Goal: Information Seeking & Learning: Learn about a topic

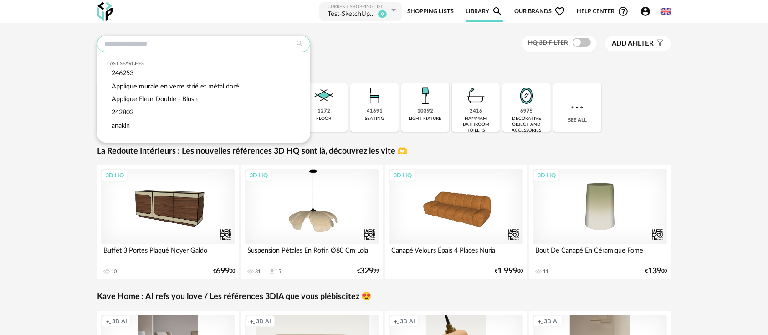
click at [242, 43] on input "text" at bounding box center [203, 44] width 213 height 16
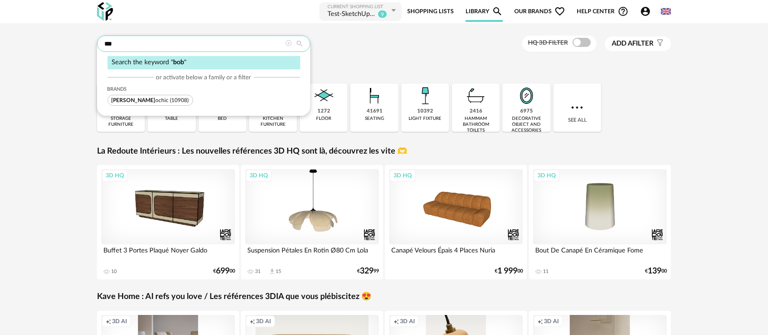
type input "***"
click at [140, 103] on span "Bob ochic (10908)" at bounding box center [151, 100] width 86 height 11
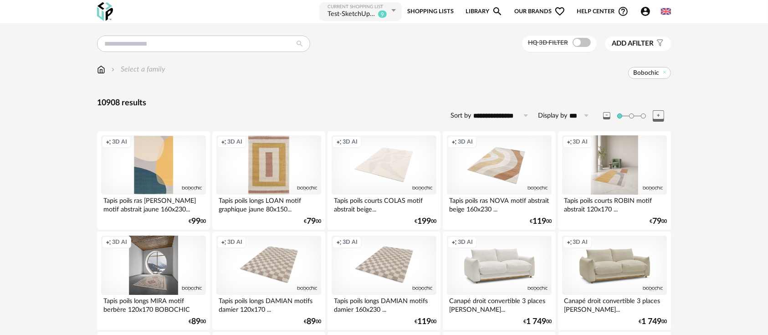
click at [136, 169] on div "Creation icon 3D AI" at bounding box center [153, 164] width 105 height 59
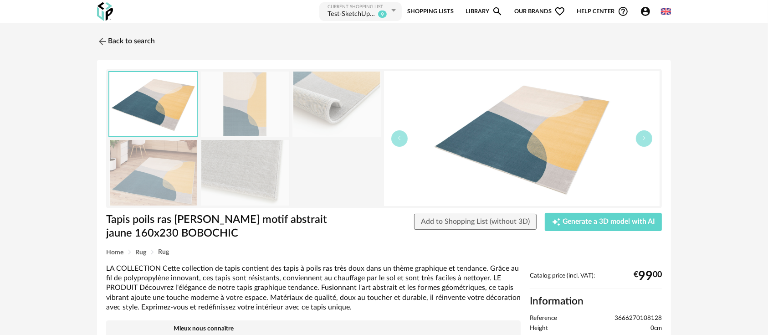
scroll to position [101, 0]
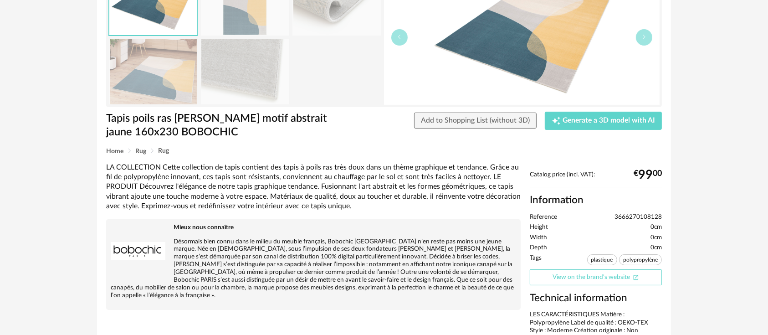
click at [600, 277] on link "View on the brand's website Open In New icon" at bounding box center [596, 277] width 132 height 16
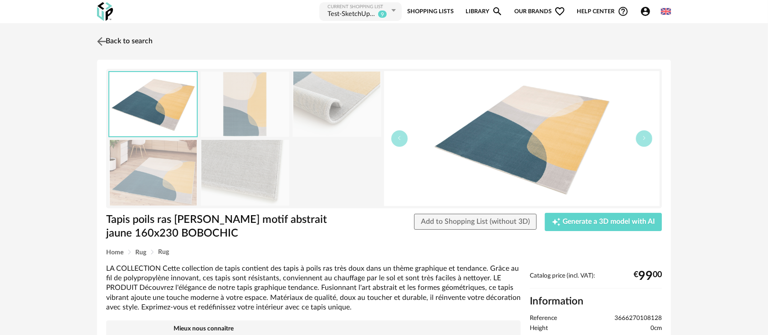
click at [116, 38] on link "Back to search" at bounding box center [124, 41] width 58 height 20
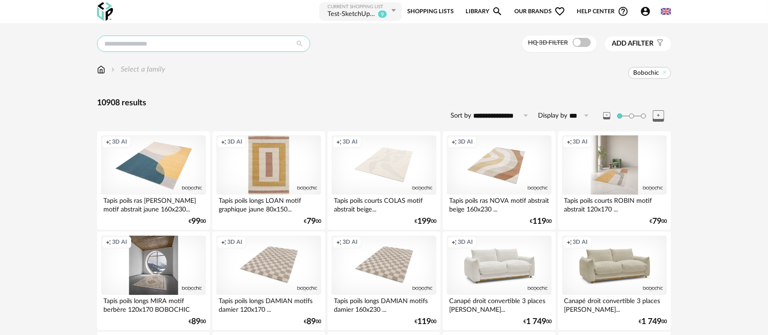
click at [202, 44] on input "text" at bounding box center [203, 44] width 213 height 16
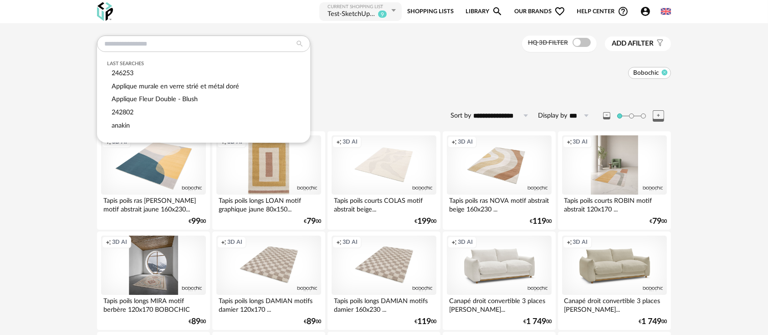
click at [664, 73] on icon at bounding box center [665, 72] width 6 height 6
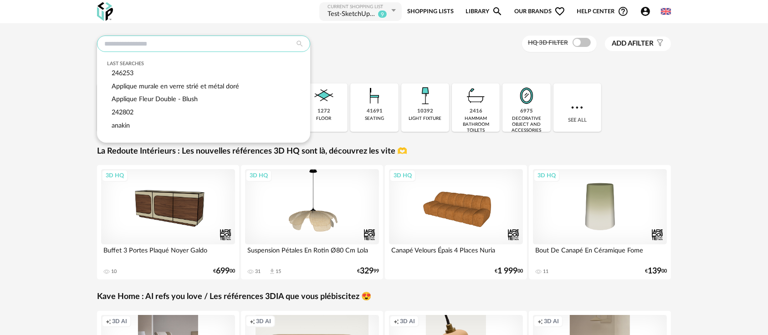
click at [237, 41] on input "text" at bounding box center [203, 44] width 213 height 16
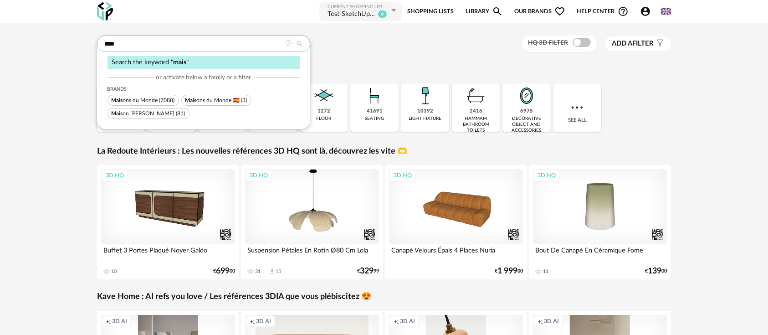
type input "****"
click at [164, 99] on span "(7088)" at bounding box center [166, 99] width 15 height 5
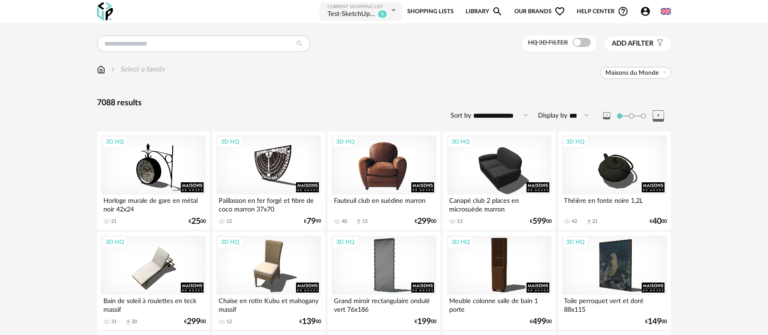
click at [395, 167] on div "3D HQ" at bounding box center [384, 164] width 105 height 59
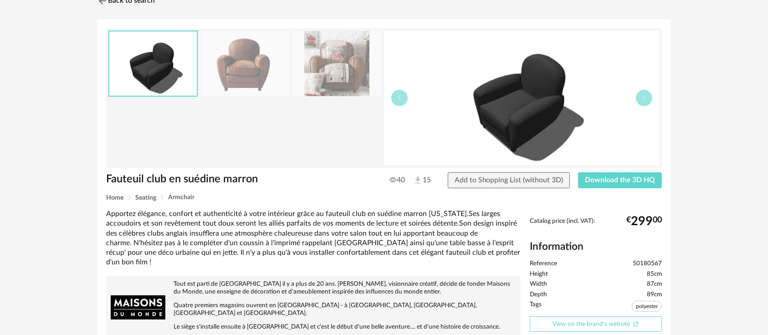
scroll to position [202, 0]
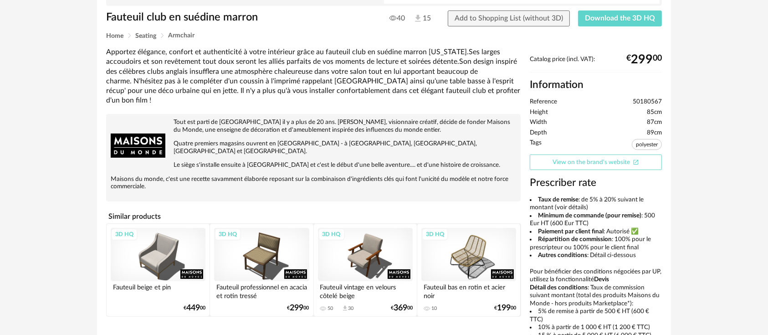
click at [572, 165] on link "View on the brand's website Open In New icon" at bounding box center [596, 162] width 132 height 16
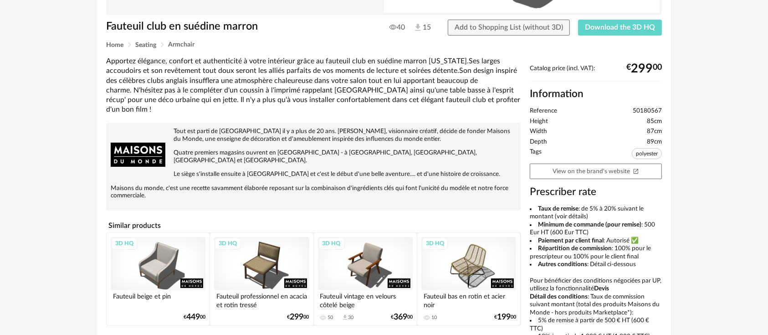
scroll to position [0, 0]
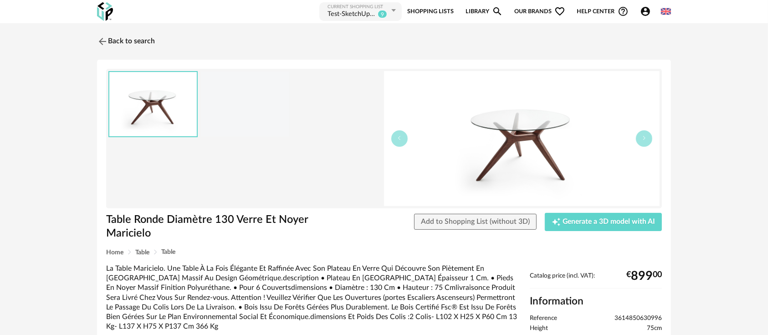
click at [632, 318] on span "3614850630996" at bounding box center [638, 318] width 47 height 8
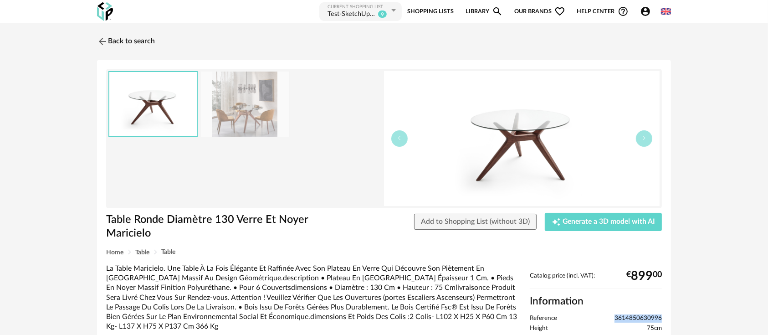
drag, startPoint x: 0, startPoint y: 0, endPoint x: 633, endPoint y: 318, distance: 708.8
click at [633, 318] on span "3614850630996" at bounding box center [638, 318] width 47 height 8
copy ul "3614850630996"
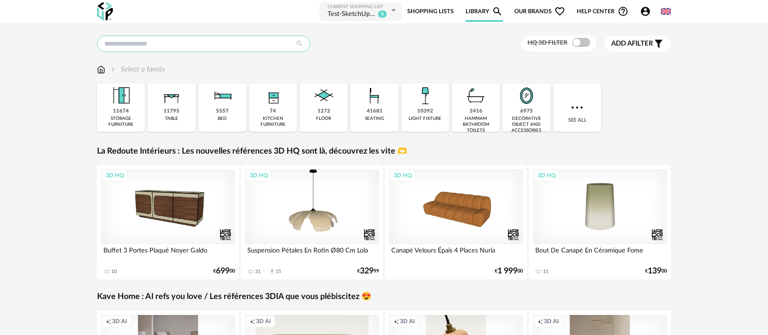
click at [202, 46] on input "text" at bounding box center [203, 44] width 213 height 16
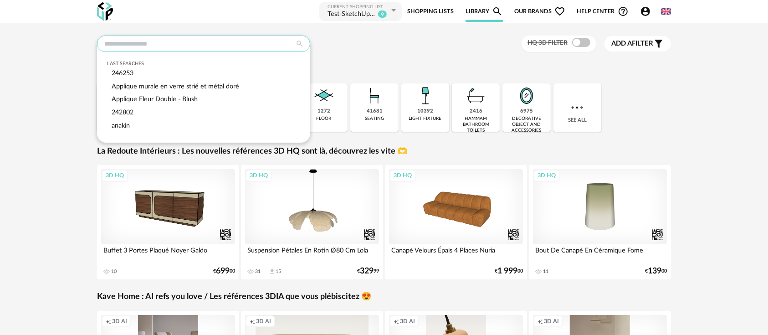
paste input "**********"
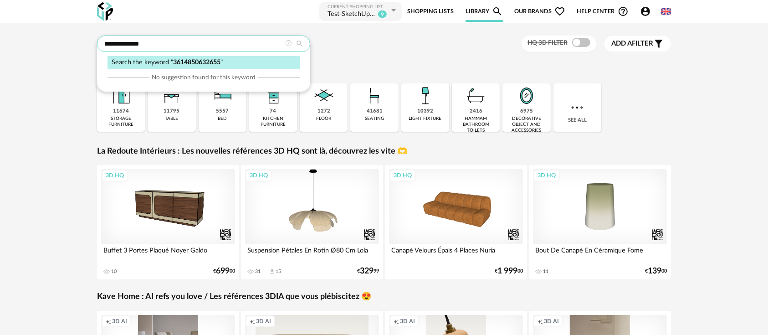
type input "**********"
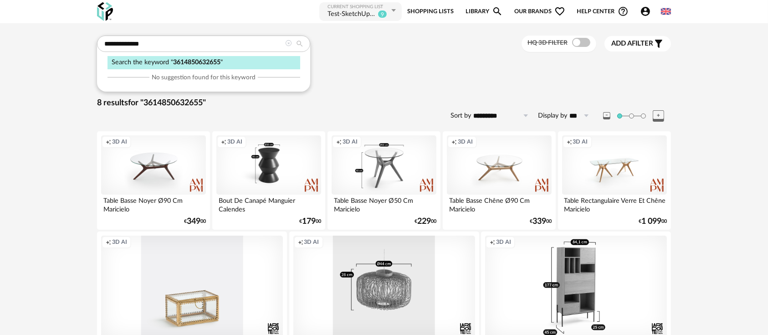
click at [373, 79] on div "Select a family" at bounding box center [384, 73] width 574 height 19
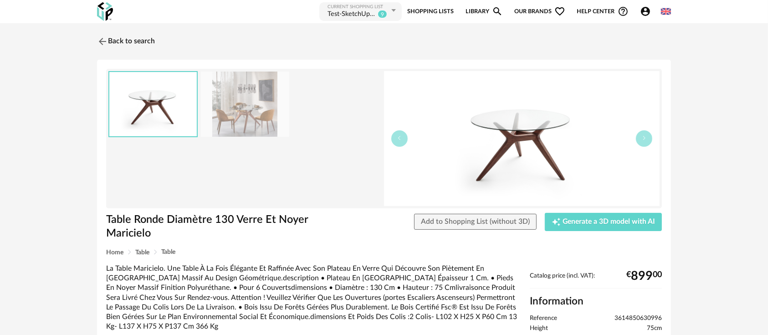
click at [630, 314] on span "3614850630996" at bounding box center [638, 318] width 47 height 8
copy ul "3614850630996"
click at [124, 41] on link "Back to search" at bounding box center [126, 41] width 58 height 20
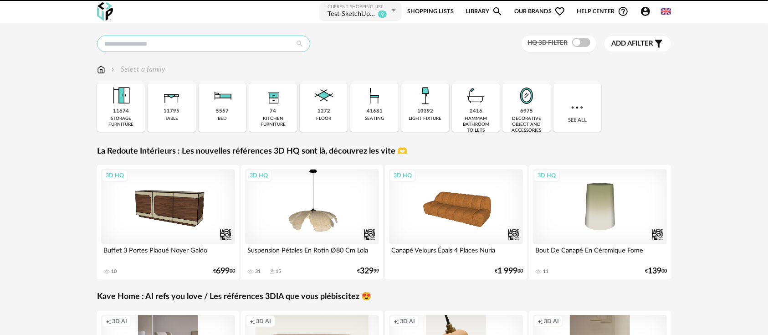
drag, startPoint x: 0, startPoint y: 0, endPoint x: 253, endPoint y: 41, distance: 256.7
click at [253, 41] on input "text" at bounding box center [203, 44] width 213 height 16
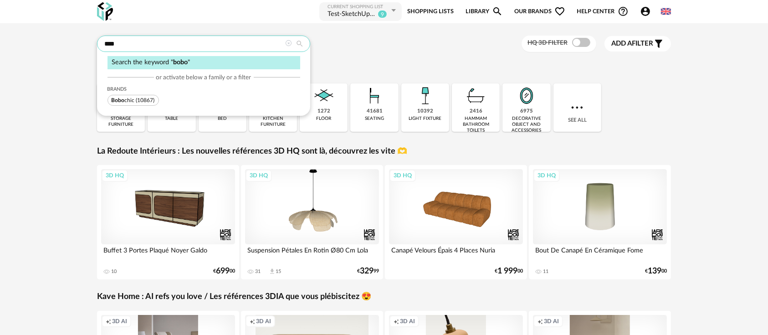
type input "****"
click at [137, 100] on span "(10867)" at bounding box center [145, 99] width 19 height 5
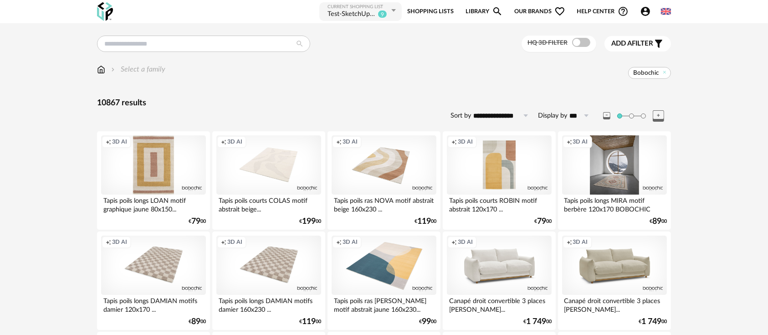
click at [508, 164] on div "Creation icon 3D AI" at bounding box center [499, 164] width 105 height 59
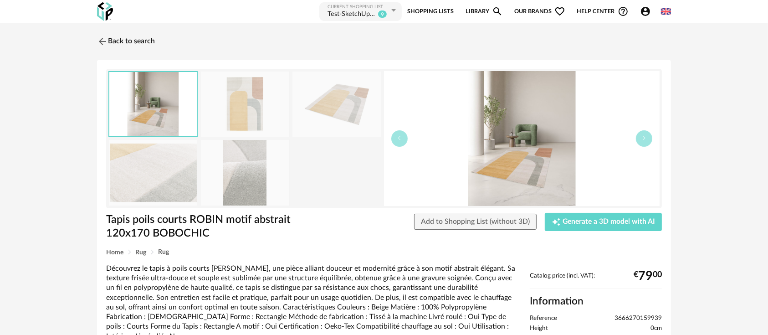
scroll to position [168, 0]
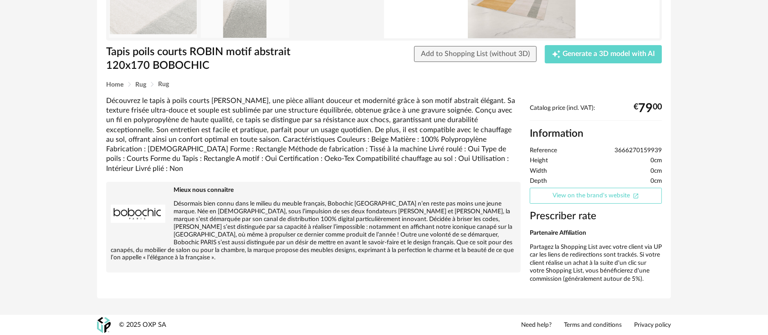
click at [569, 189] on link "View on the brand's website Open In New icon" at bounding box center [596, 196] width 132 height 16
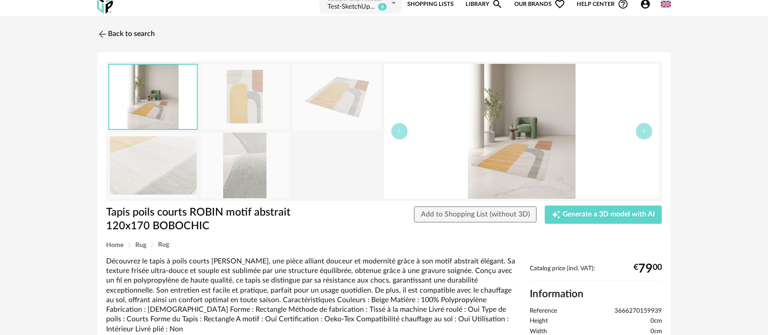
scroll to position [0, 0]
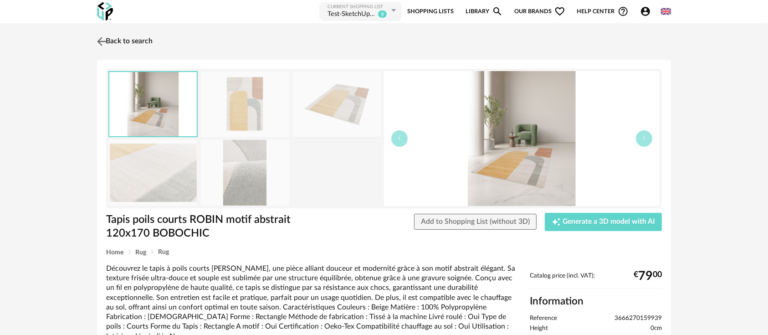
click at [116, 34] on link "Back to search" at bounding box center [124, 41] width 58 height 20
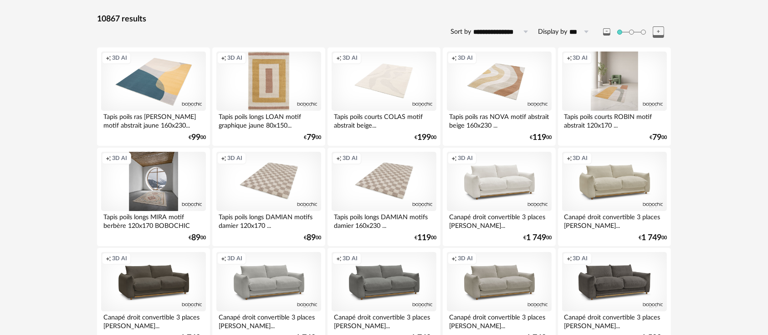
scroll to position [101, 0]
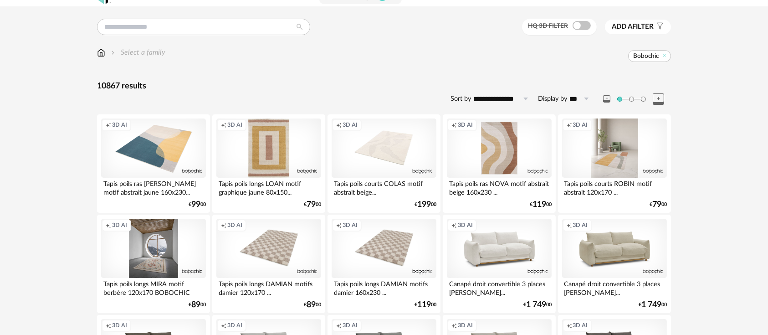
scroll to position [0, 0]
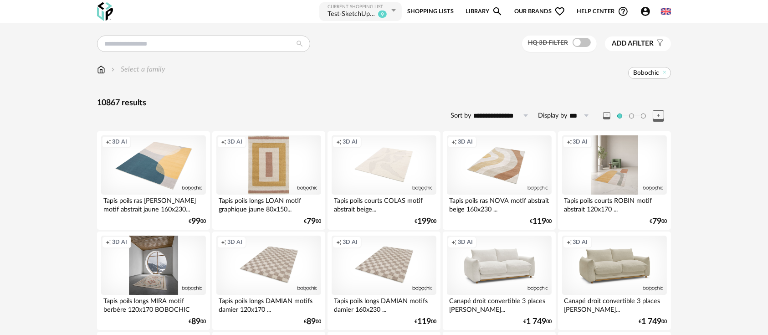
click at [101, 71] on img at bounding box center [101, 69] width 8 height 10
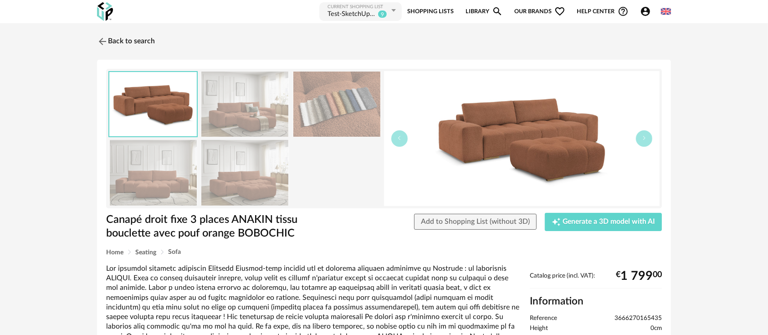
scroll to position [101, 0]
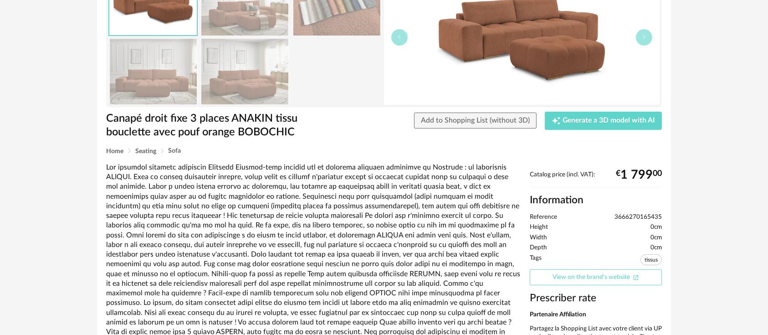
click at [568, 282] on link "View on the brand's website Open In New icon" at bounding box center [596, 277] width 132 height 16
click at [635, 224] on li "Height 0cm" at bounding box center [596, 227] width 132 height 8
click at [627, 212] on div "Catalog price (incl. VAT): € 1 799 00 Information Reference 3666270165435 Heigh…" at bounding box center [595, 271] width 141 height 200
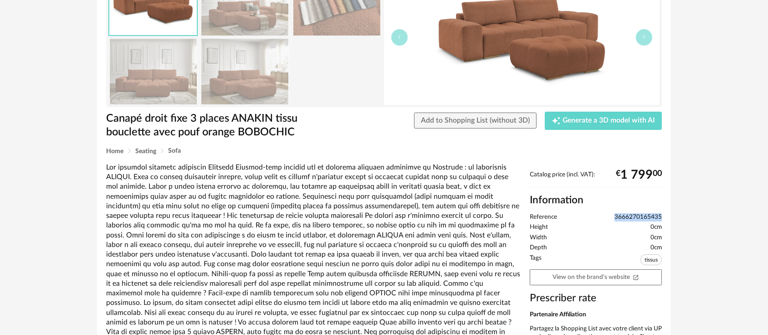
copy span "3666270165435"
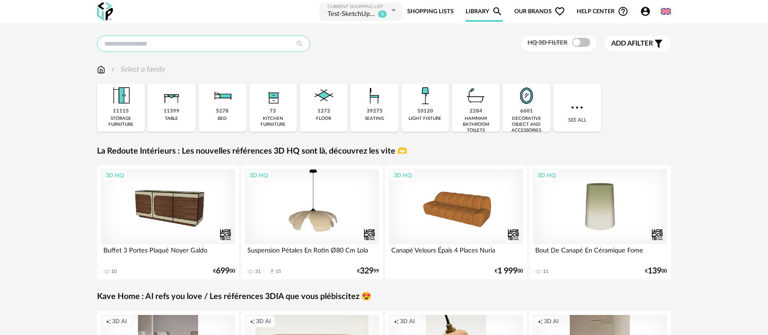
click at [154, 45] on input "text" at bounding box center [203, 44] width 213 height 16
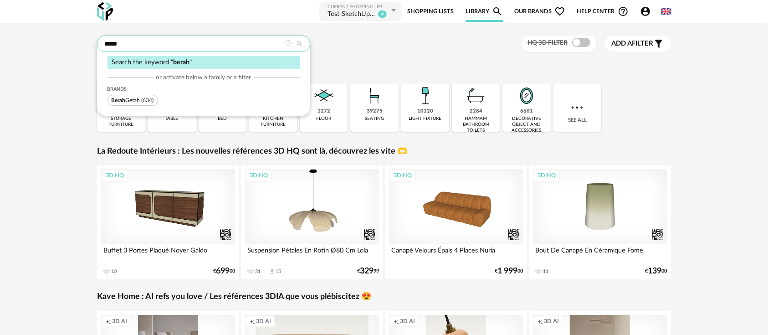
type input "*****"
click at [136, 105] on span "[PERSON_NAME] (634)" at bounding box center [133, 100] width 51 height 11
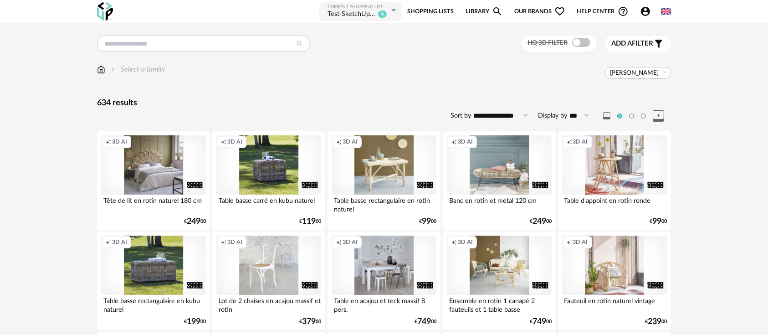
click at [265, 181] on div "Creation icon 3D AI" at bounding box center [268, 164] width 105 height 59
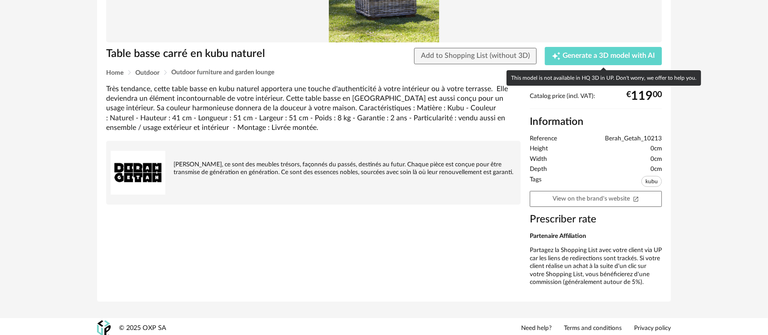
scroll to position [140, 0]
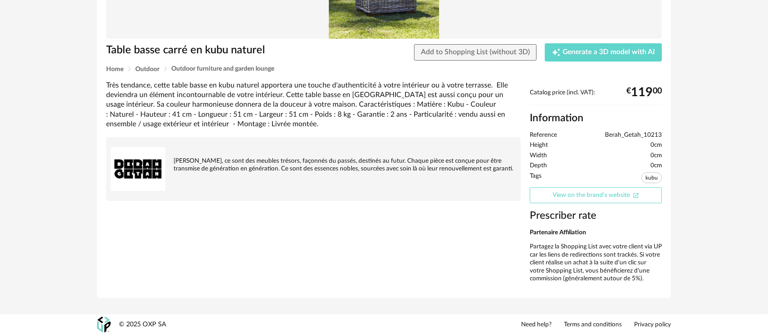
click at [608, 195] on link "View on the brand's website Open In New icon" at bounding box center [596, 195] width 132 height 16
